Goal: Task Accomplishment & Management: Use online tool/utility

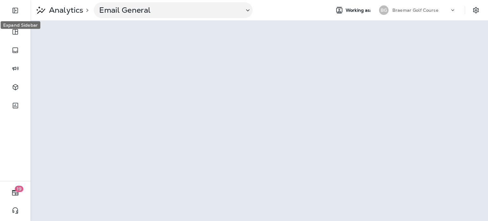
click at [16, 11] on icon "Expand Sidebar" at bounding box center [15, 11] width 8 height 8
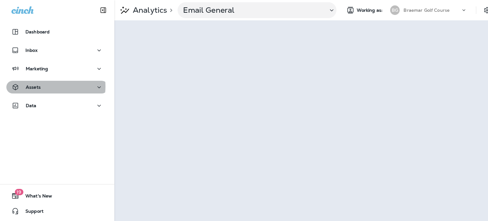
click at [41, 86] on div "Assets" at bounding box center [56, 87] width 91 height 8
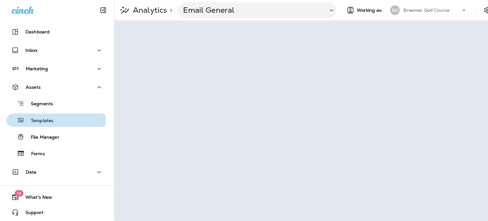
click at [46, 119] on p "Templates" at bounding box center [38, 121] width 29 height 6
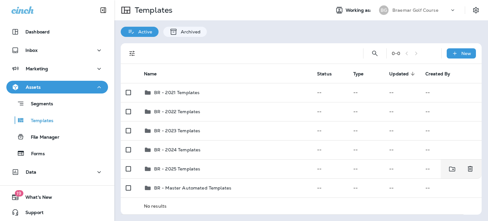
click at [221, 162] on td "BR - 2025 Templates" at bounding box center [225, 168] width 173 height 19
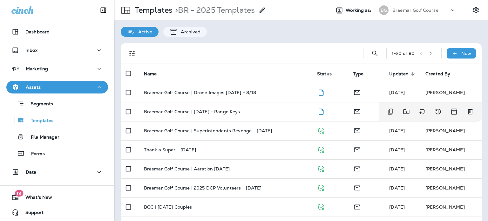
click at [240, 109] on p "Braemar Golf Course | [DATE] - Range Keys" at bounding box center [192, 111] width 96 height 5
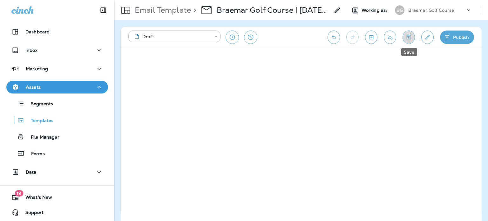
click at [410, 35] on icon "Save" at bounding box center [408, 37] width 7 height 6
click at [389, 36] on icon "Send test email" at bounding box center [390, 37] width 4 height 4
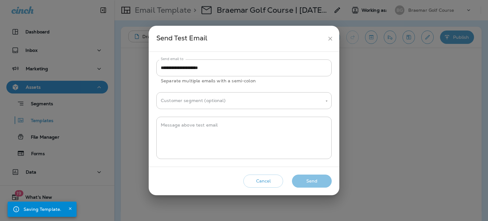
click at [313, 182] on button "Send" at bounding box center [312, 180] width 40 height 13
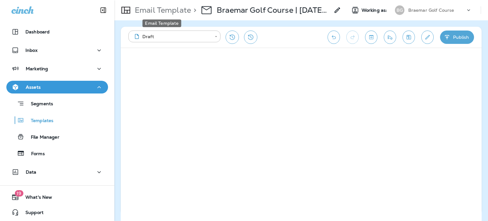
click at [165, 7] on p "Email Template" at bounding box center [161, 10] width 59 height 10
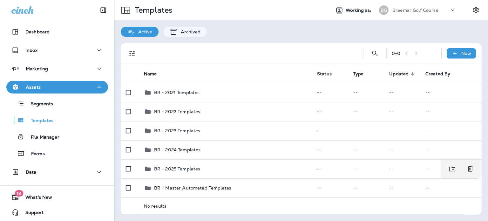
click at [222, 169] on div "BR - 2025 Templates" at bounding box center [225, 169] width 163 height 8
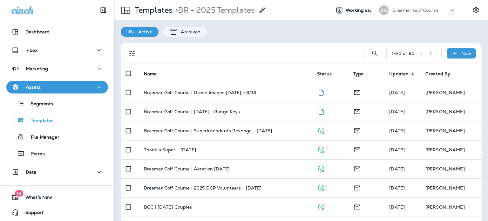
click at [275, 91] on div "Braemar Golf Course | Drone Images [DATE] - 8/18" at bounding box center [225, 92] width 163 height 5
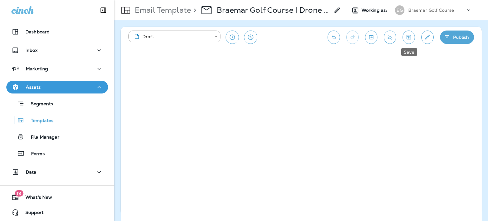
click at [410, 35] on icon "Save" at bounding box center [408, 37] width 7 height 6
click at [388, 35] on icon "Send test email" at bounding box center [389, 37] width 7 height 6
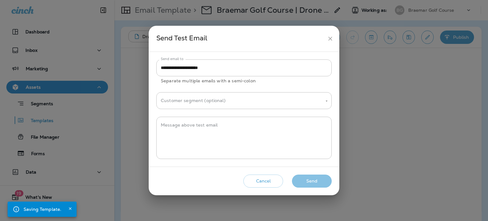
click at [321, 179] on button "Send" at bounding box center [312, 180] width 40 height 13
